Goal: Information Seeking & Learning: Learn about a topic

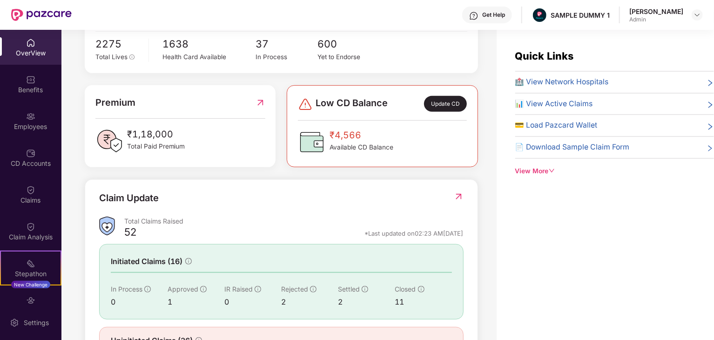
scroll to position [235, 0]
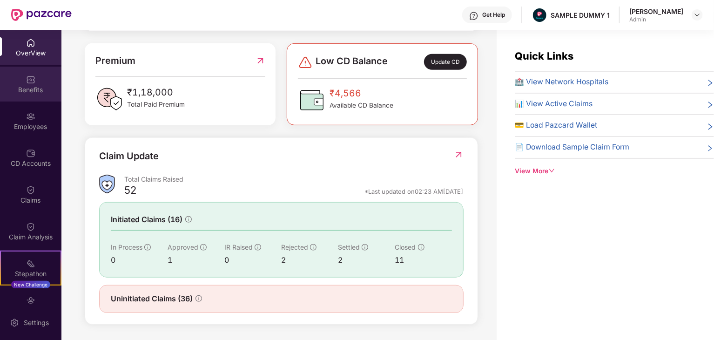
click at [44, 89] on div "Benefits" at bounding box center [30, 89] width 61 height 9
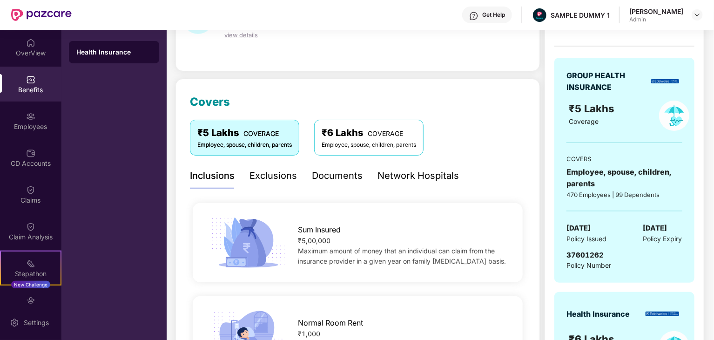
scroll to position [74, 0]
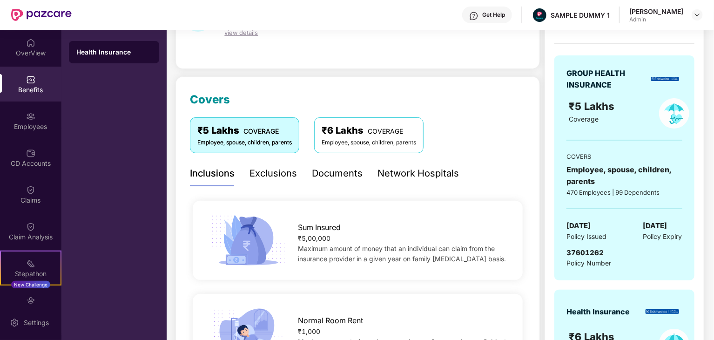
click at [275, 174] on div "Exclusions" at bounding box center [272, 173] width 47 height 14
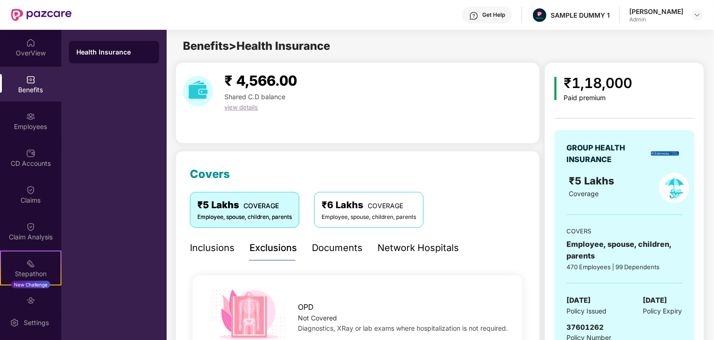
scroll to position [84, 0]
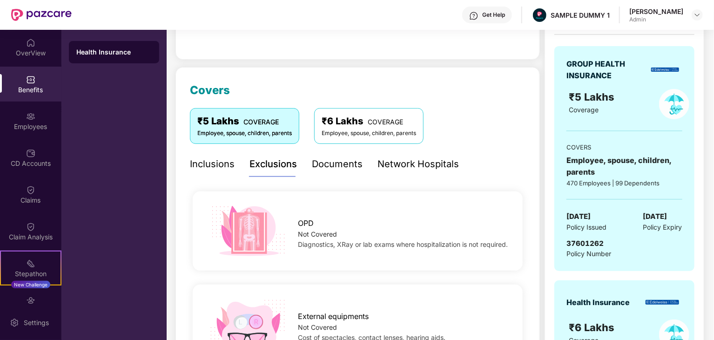
click at [333, 160] on div "Documents" at bounding box center [337, 164] width 51 height 14
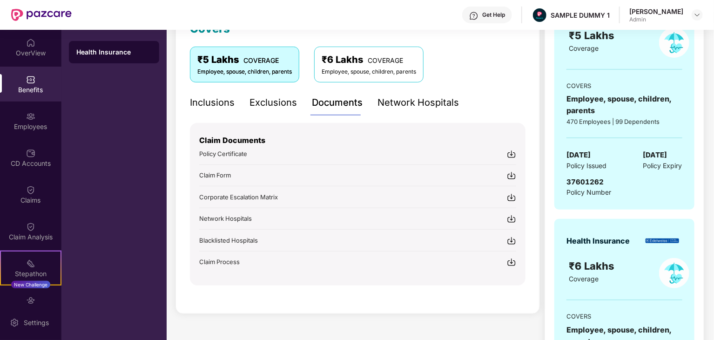
scroll to position [145, 0]
click at [407, 105] on div "Network Hospitals" at bounding box center [417, 102] width 81 height 14
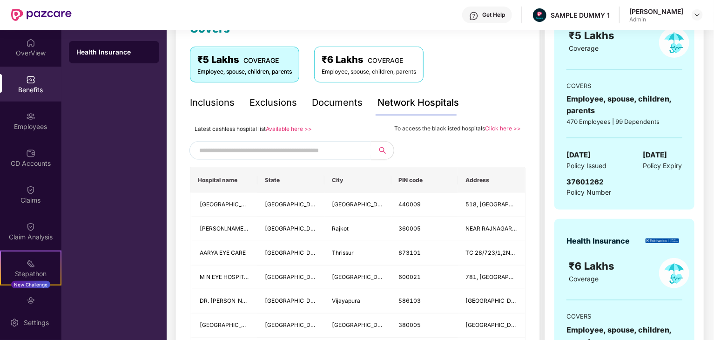
click at [221, 102] on div "Inclusions" at bounding box center [212, 102] width 45 height 14
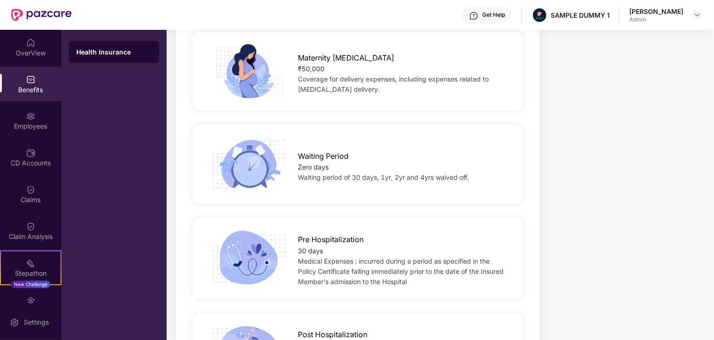
scroll to position [806, 0]
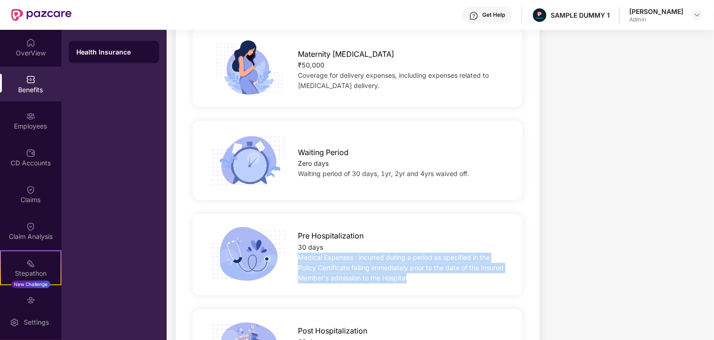
drag, startPoint x: 300, startPoint y: 255, endPoint x: 430, endPoint y: 276, distance: 132.4
click at [430, 276] on div "Medical Expenses : incurred during a period as specified in the Policy Certific…" at bounding box center [403, 268] width 210 height 31
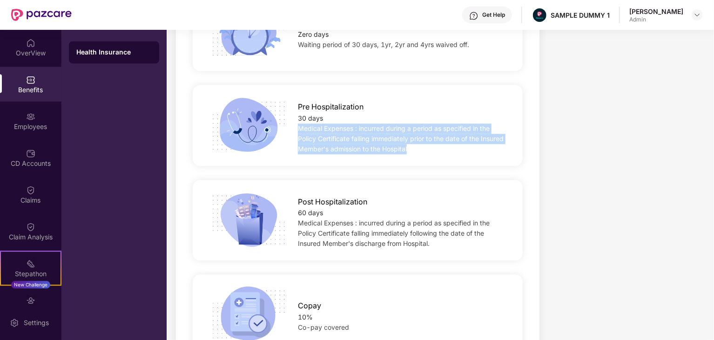
scroll to position [935, 0]
click at [380, 169] on div "Pre Hospitalization 30 days Medical Expenses : incurred during a period as spec…" at bounding box center [357, 124] width 335 height 94
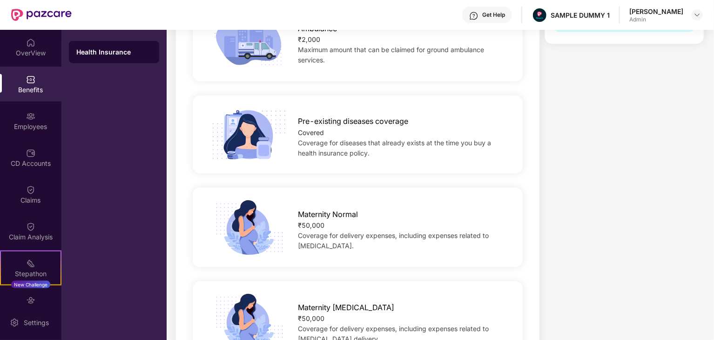
scroll to position [0, 0]
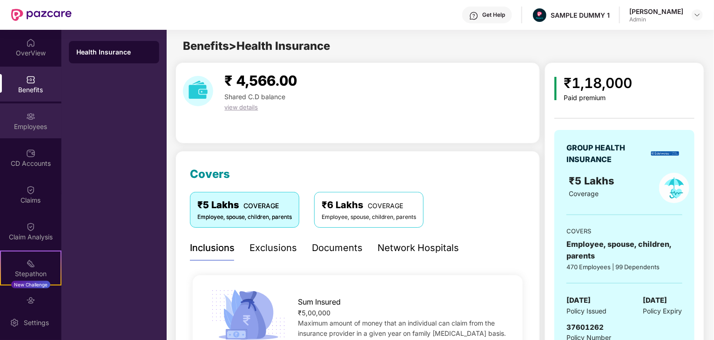
click at [31, 119] on img at bounding box center [30, 116] width 9 height 9
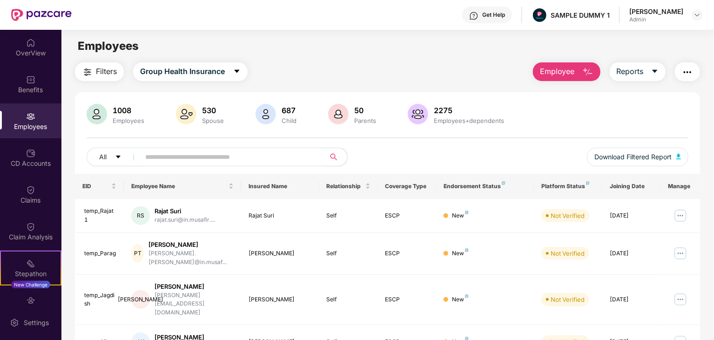
click at [232, 156] on input "text" at bounding box center [228, 157] width 167 height 14
click at [234, 160] on input "text" at bounding box center [228, 157] width 167 height 14
